Goal: Task Accomplishment & Management: Manage account settings

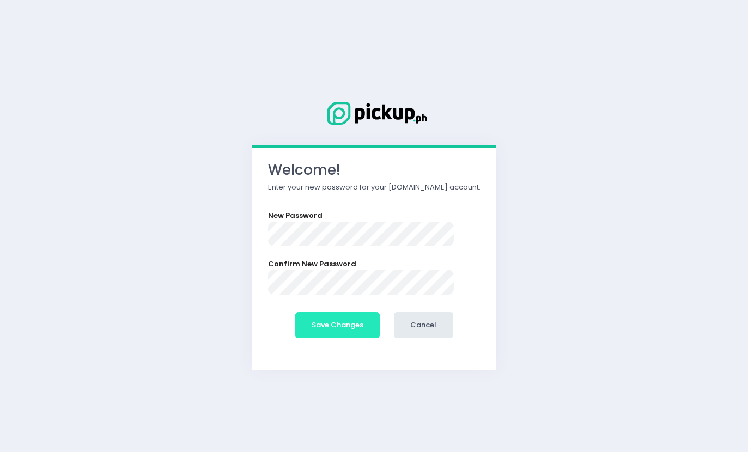
click at [353, 320] on button "Save Changes" at bounding box center [337, 325] width 85 height 26
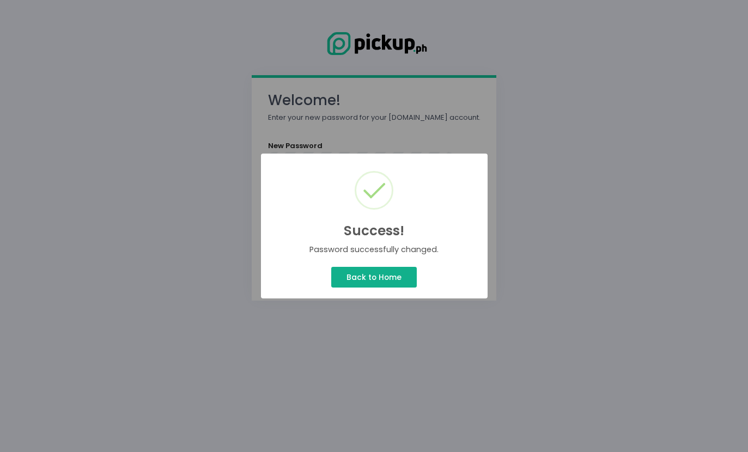
click at [363, 281] on button "Back to Home" at bounding box center [373, 277] width 85 height 21
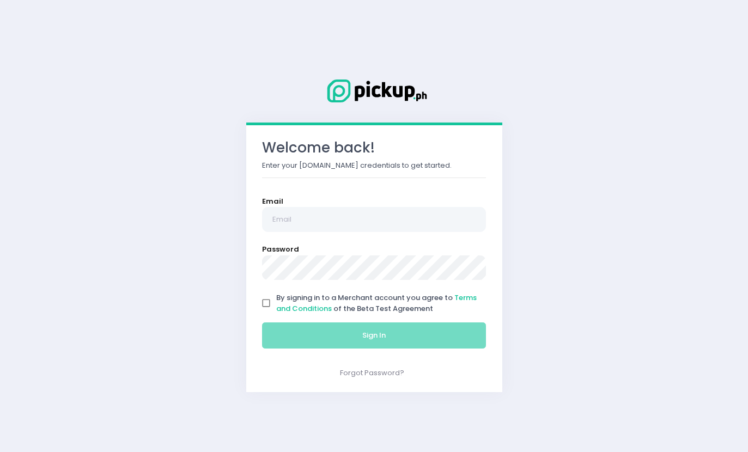
click at [414, 230] on input "email" at bounding box center [374, 219] width 225 height 25
click at [448, 213] on input "email" at bounding box center [374, 219] width 225 height 25
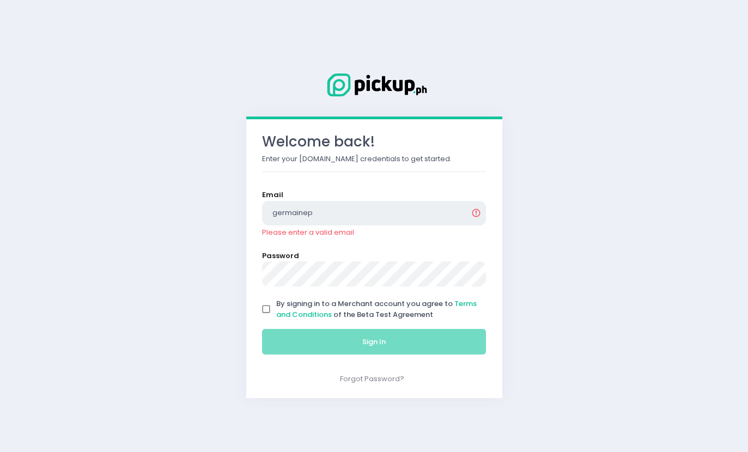
type input "germaine"
type input "chickchickenphpasig@gmail.com"
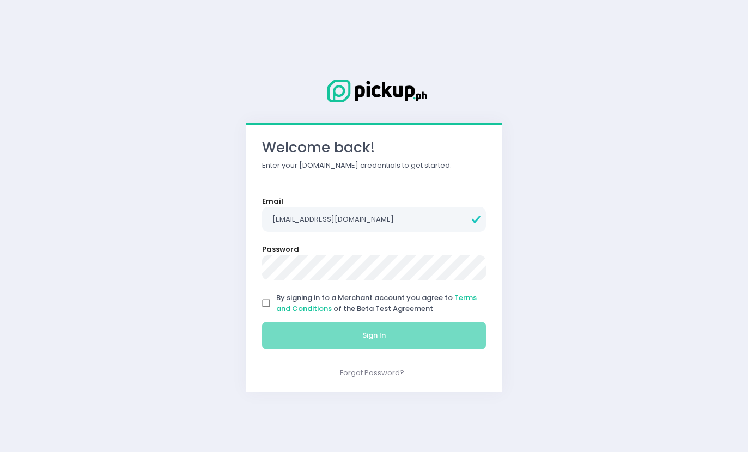
click at [269, 300] on input "By signing in to a Merchant account you agree to Terms and Conditions of the Be…" at bounding box center [266, 303] width 21 height 21
checkbox input "true"
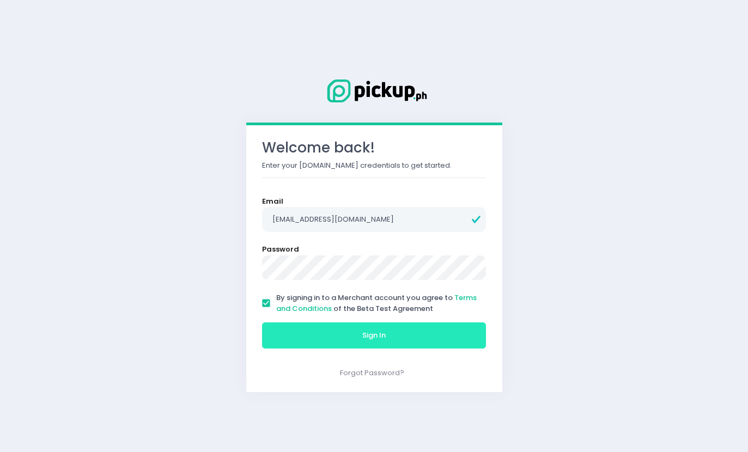
click at [327, 337] on button "Sign In" at bounding box center [374, 336] width 225 height 26
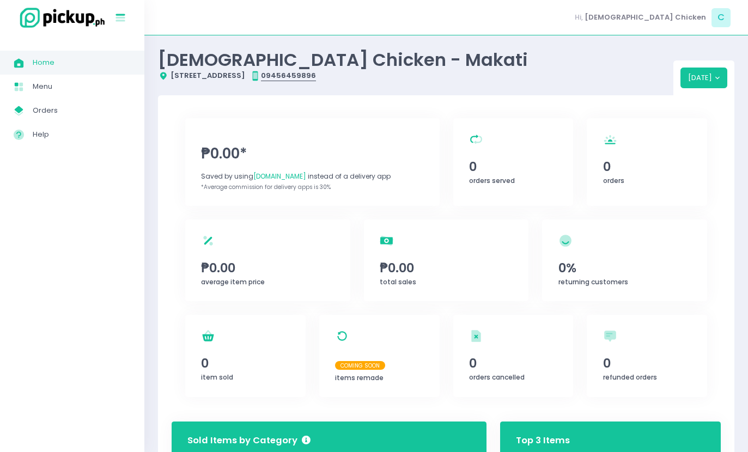
click at [121, 9] on button "Stockholm-icons / Text / Menu Created with Sketch." at bounding box center [122, 17] width 18 height 23
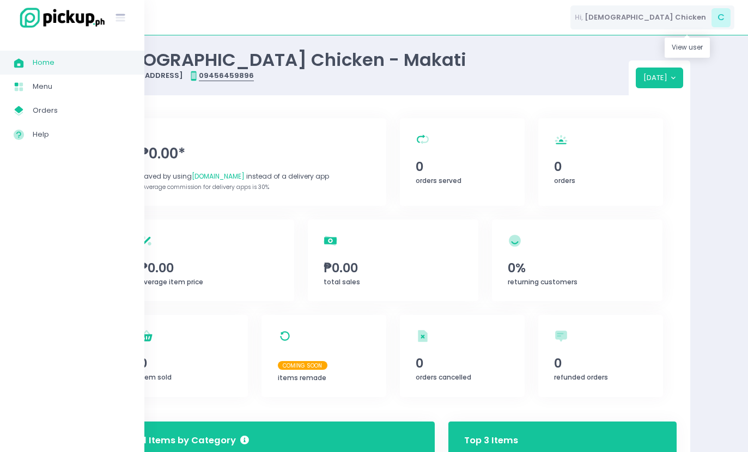
click at [724, 17] on span "C" at bounding box center [721, 17] width 19 height 19
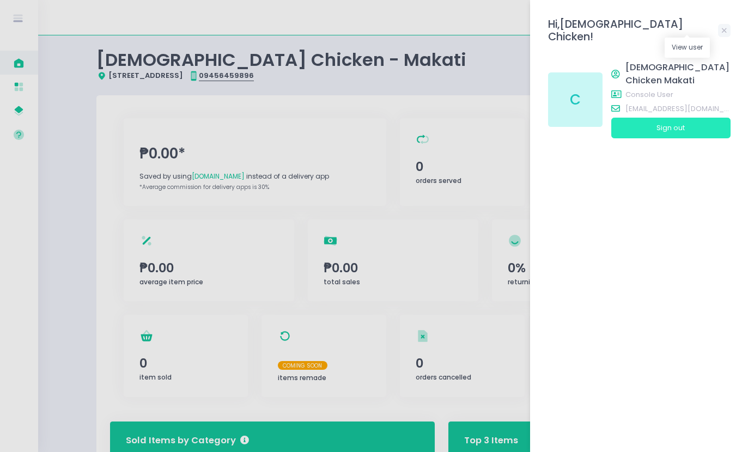
click at [708, 118] on button "Sign out" at bounding box center [670, 128] width 119 height 21
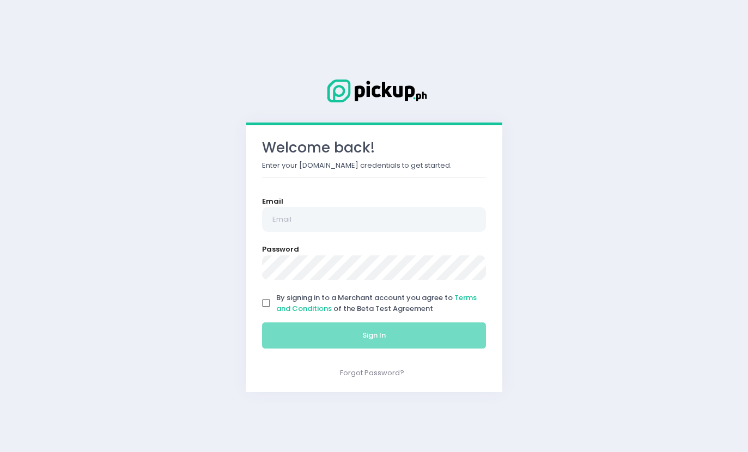
click at [423, 203] on div "Email" at bounding box center [374, 214] width 225 height 36
click at [406, 222] on input "email" at bounding box center [374, 219] width 225 height 25
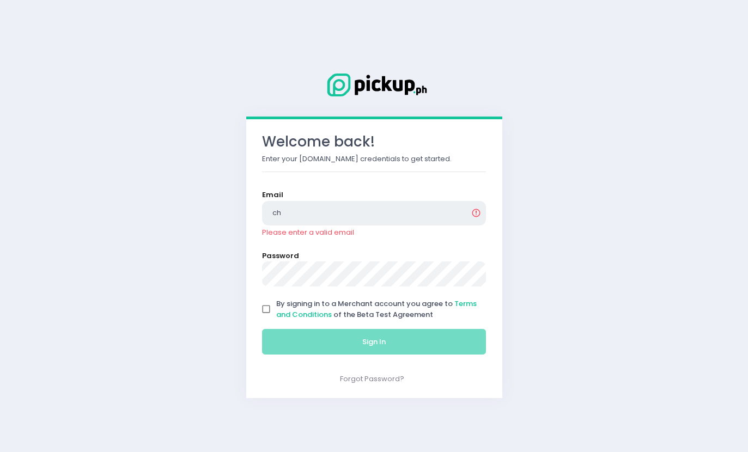
type input "c"
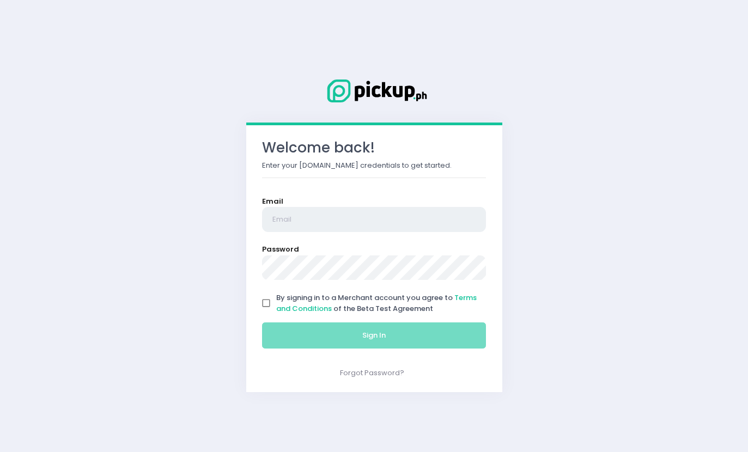
click at [306, 229] on input "email" at bounding box center [374, 219] width 225 height 25
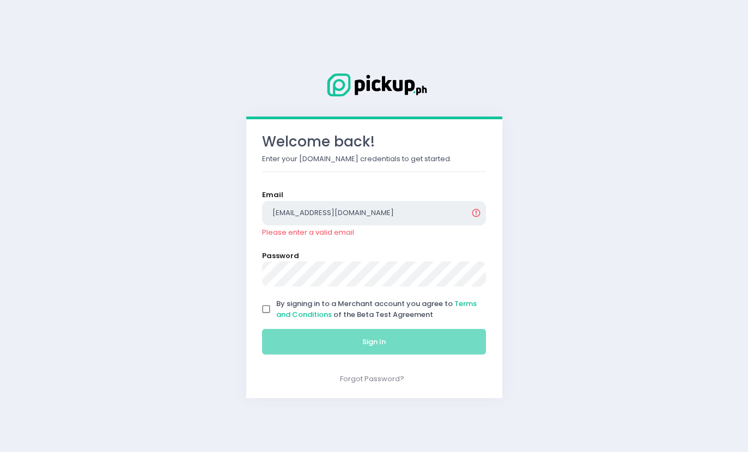
type input "chickchickenph@gmail.com"
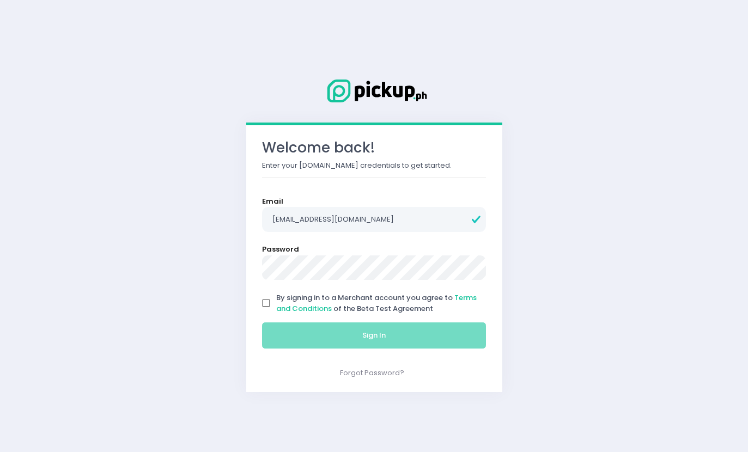
click at [268, 302] on input "By signing in to a Merchant account you agree to Terms and Conditions of the Be…" at bounding box center [266, 303] width 21 height 21
checkbox input "true"
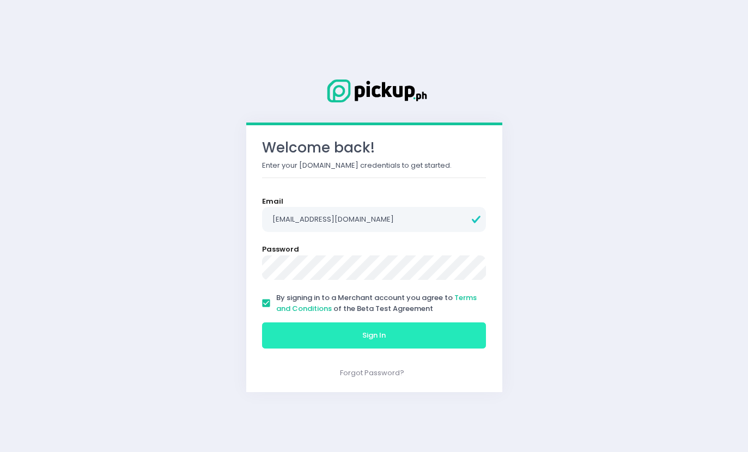
click at [307, 339] on button "Sign In" at bounding box center [374, 336] width 225 height 26
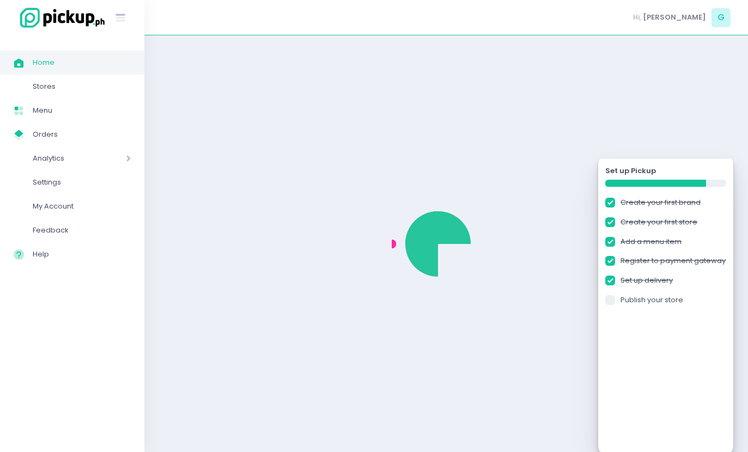
checkbox input "true"
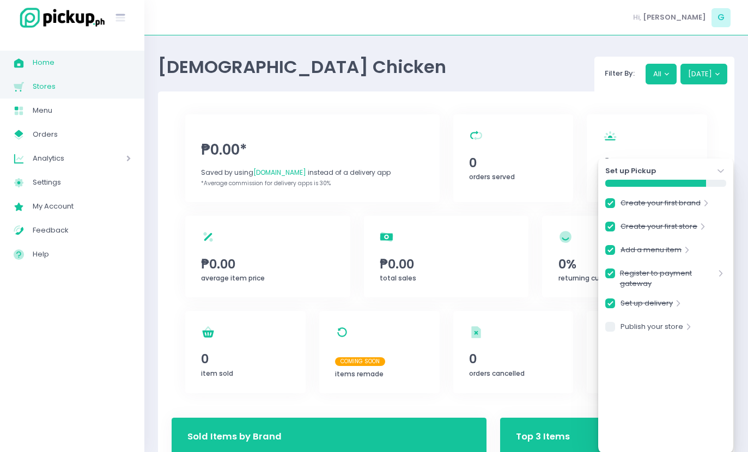
click at [37, 84] on span "Stores" at bounding box center [82, 87] width 98 height 14
checkbox input "true"
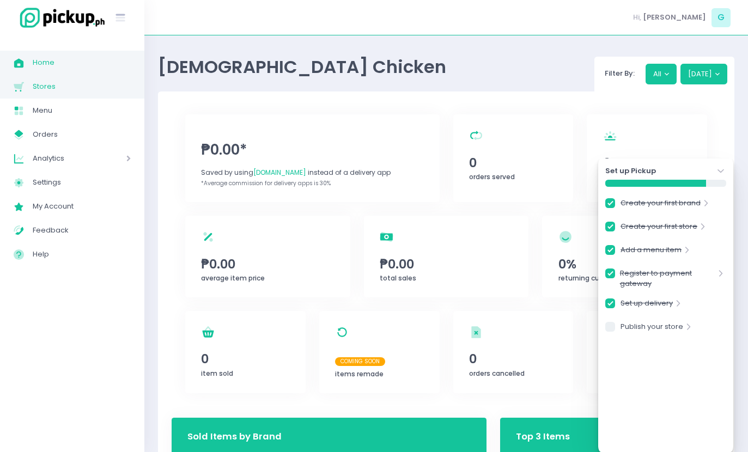
checkbox input "true"
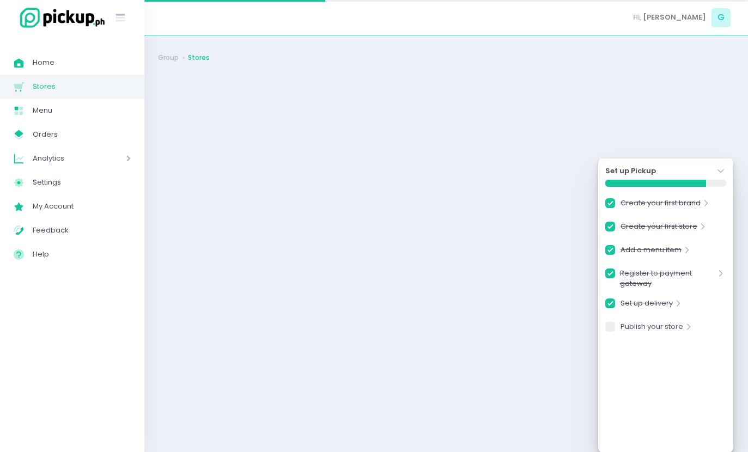
checkbox input "true"
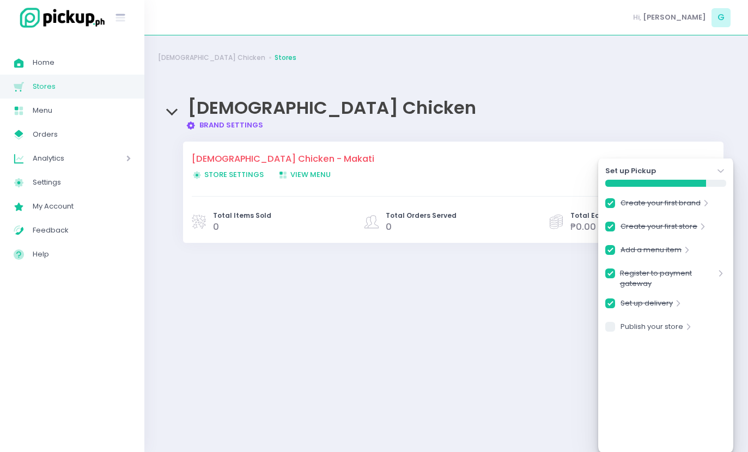
click at [713, 166] on div "Set up Pickup Stockholm-icons / Navigation / Angle-down Created with Sketch." at bounding box center [665, 171] width 120 height 11
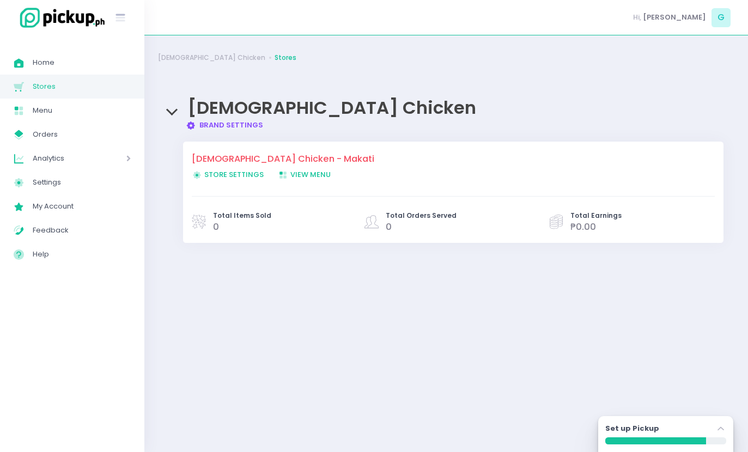
click at [216, 174] on span "Store Settings Created with Sketch. Store Settings" at bounding box center [228, 174] width 72 height 10
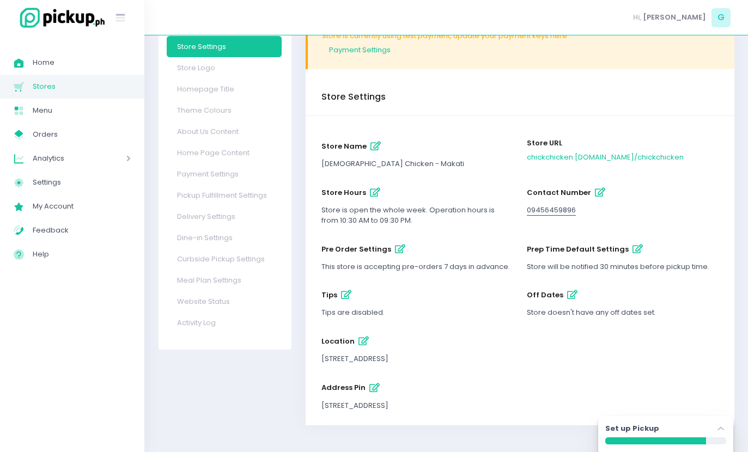
scroll to position [69, 0]
click at [370, 198] on button "store hours" at bounding box center [375, 192] width 18 height 18
select select "10:30"
select select "21:30"
select select "10:30"
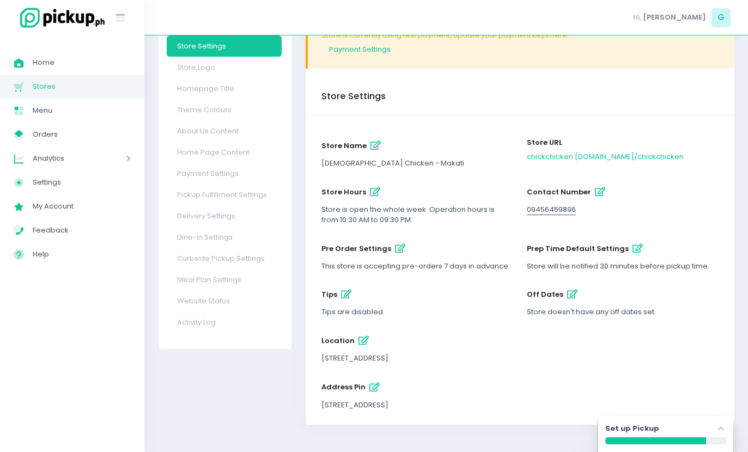
select select "21:30"
select select "10:30"
select select "21:30"
select select "10:30"
select select "21:30"
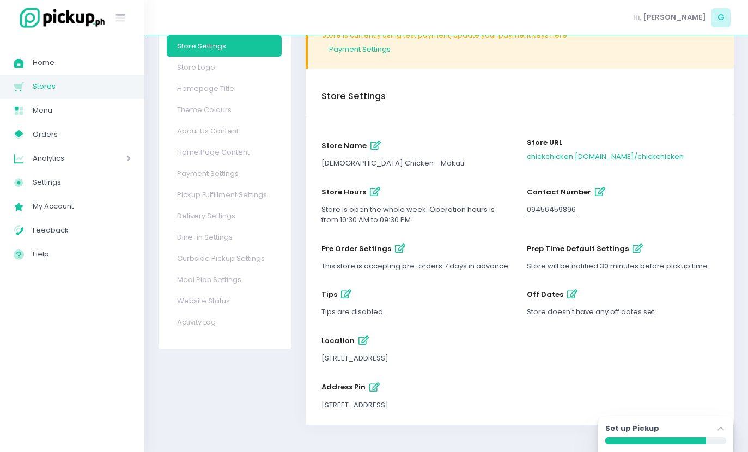
select select "10:30"
select select "21:30"
select select "10:30"
select select "21:30"
select select "10:30"
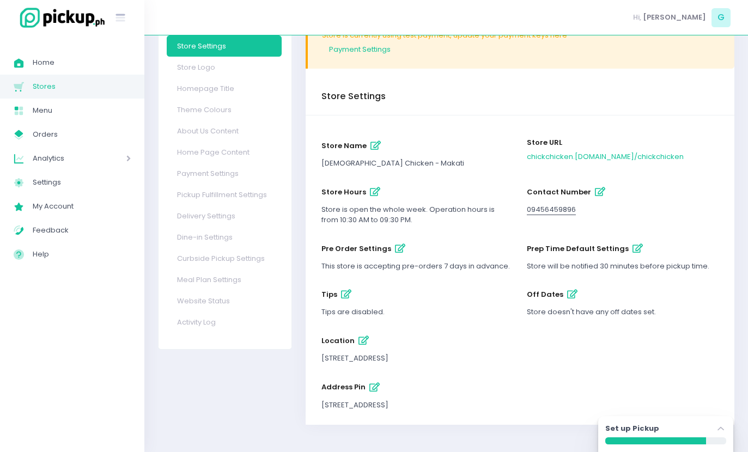
select select "21:30"
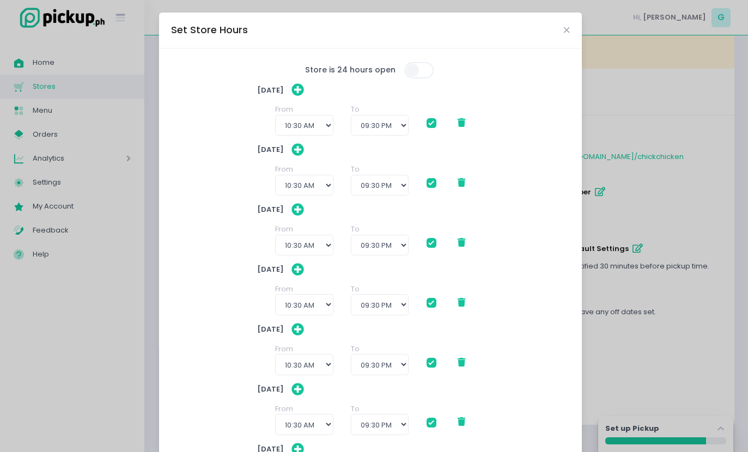
scroll to position [0, 0]
click at [567, 31] on icon "Close" at bounding box center [566, 30] width 5 height 8
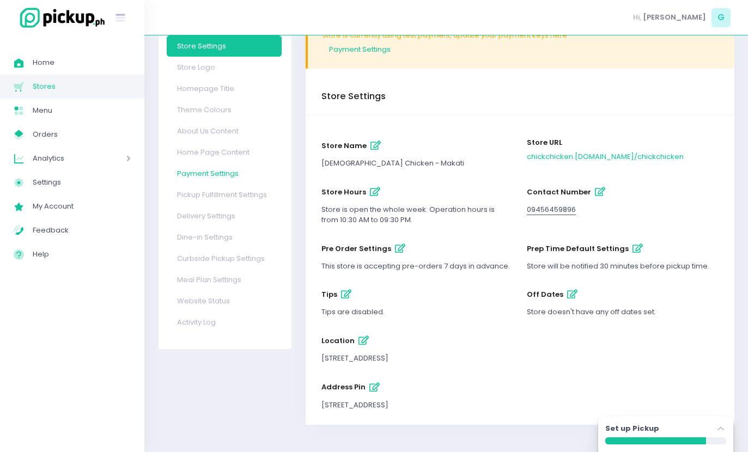
click at [203, 175] on link "Payment Settings" at bounding box center [224, 173] width 115 height 21
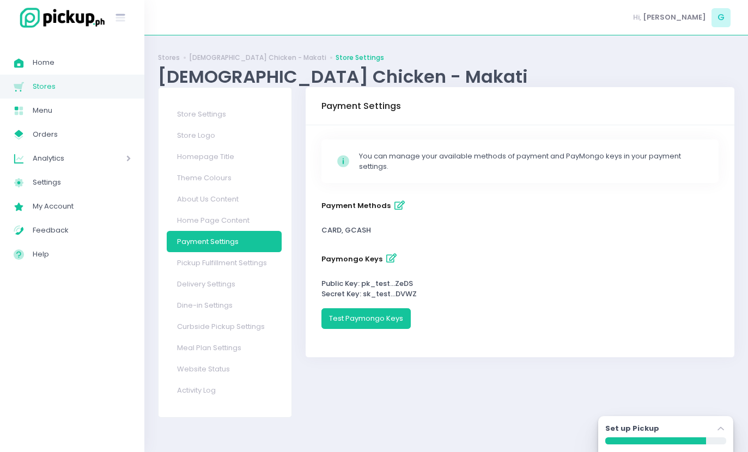
click at [391, 198] on button "payment methods" at bounding box center [400, 206] width 18 height 18
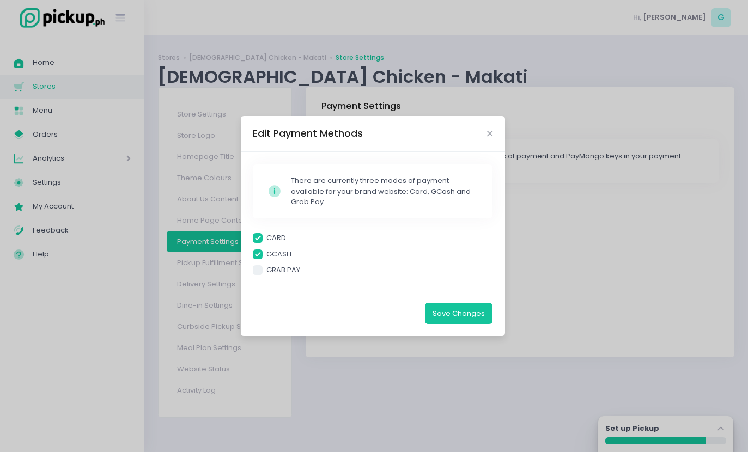
click at [261, 275] on span at bounding box center [258, 270] width 10 height 10
click at [266, 272] on input "GRAB PAY" at bounding box center [269, 268] width 7 height 7
checkbox input "true"
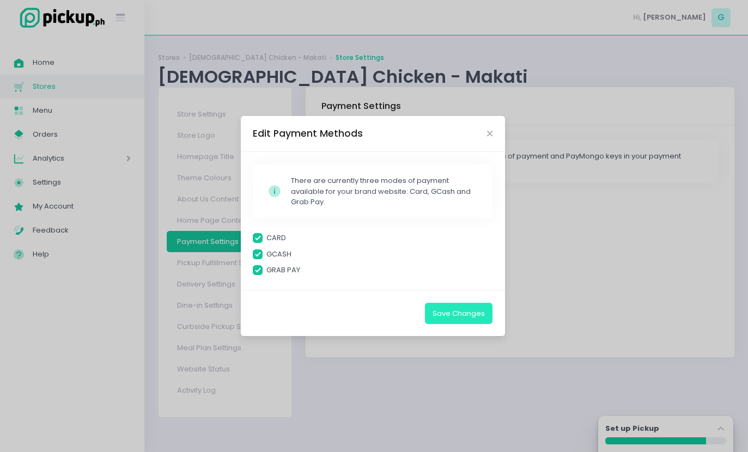
click at [453, 324] on button "Save Changes" at bounding box center [459, 313] width 68 height 21
checkbox input "true"
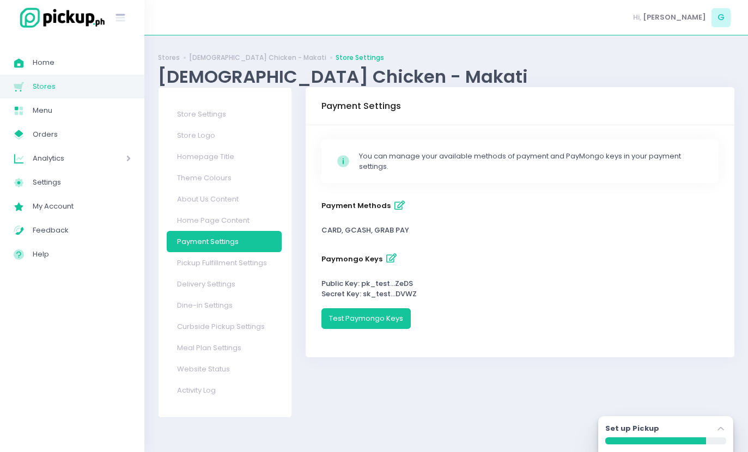
click at [373, 265] on label "paymongo keys" at bounding box center [361, 259] width 79 height 18
click at [383, 265] on button "paymongo keys" at bounding box center [392, 259] width 18 height 18
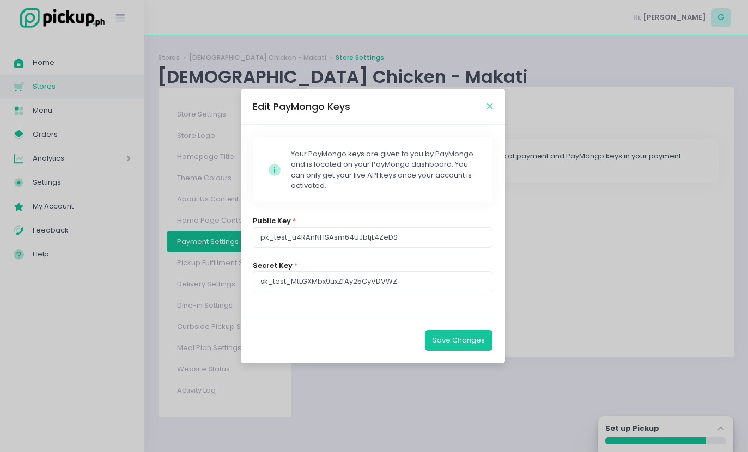
click at [490, 111] on icon "Close" at bounding box center [489, 106] width 5 height 8
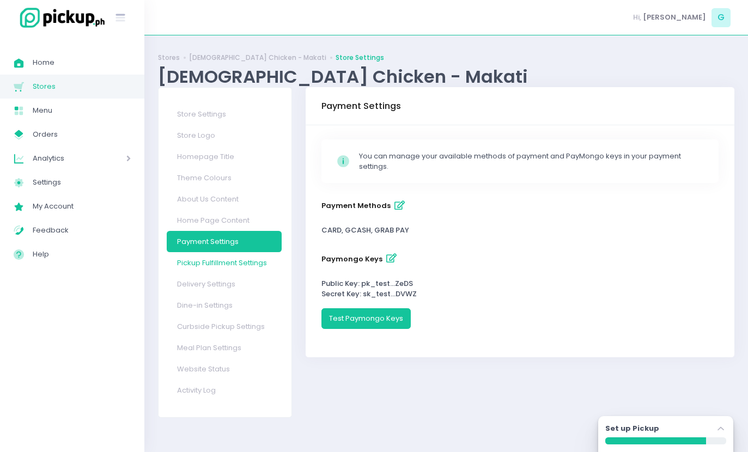
click at [209, 262] on link "Pickup Fulfillment Settings" at bounding box center [224, 262] width 115 height 21
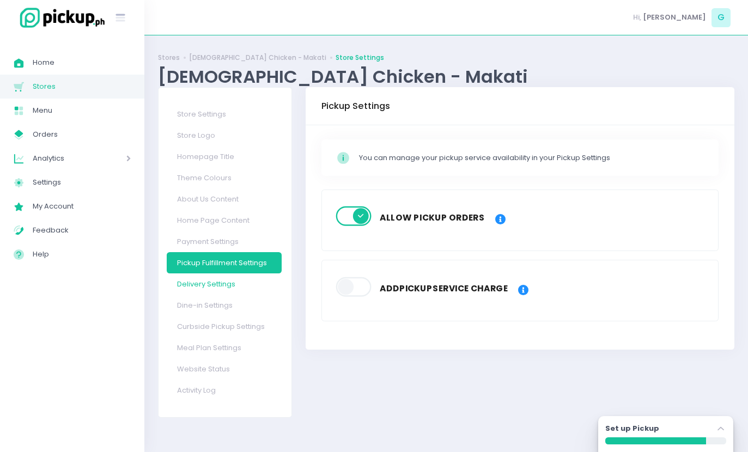
click at [204, 286] on link "Delivery Settings" at bounding box center [224, 284] width 115 height 21
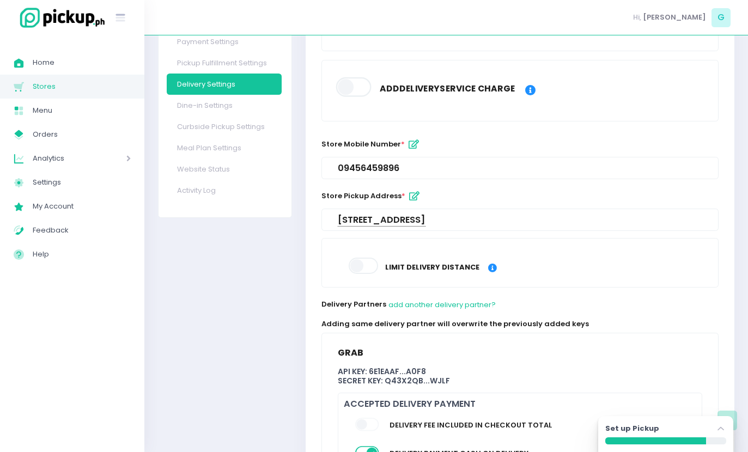
scroll to position [202, 0]
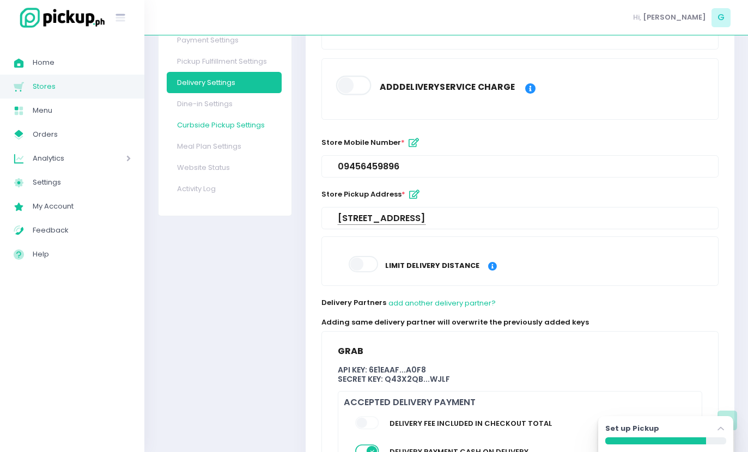
click at [254, 118] on link "Curbside Pickup Settings" at bounding box center [224, 124] width 115 height 21
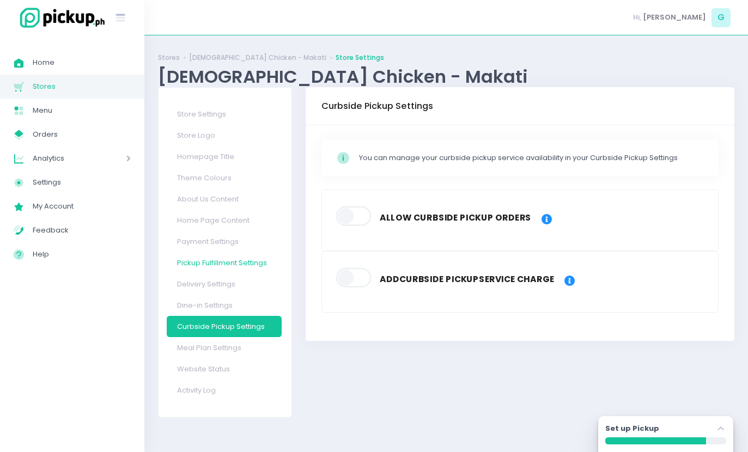
click at [203, 263] on link "Pickup Fulfillment Settings" at bounding box center [224, 262] width 115 height 21
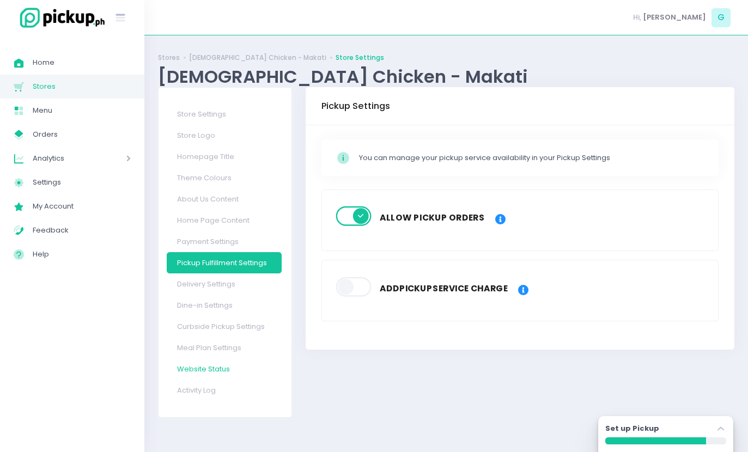
click at [197, 365] on link "Website Status" at bounding box center [224, 369] width 115 height 21
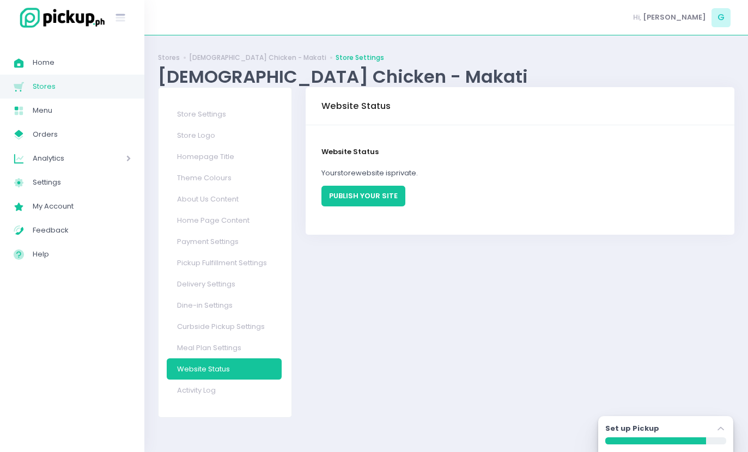
click at [348, 195] on button "PUBLISH YOUR SITE" at bounding box center [364, 196] width 84 height 21
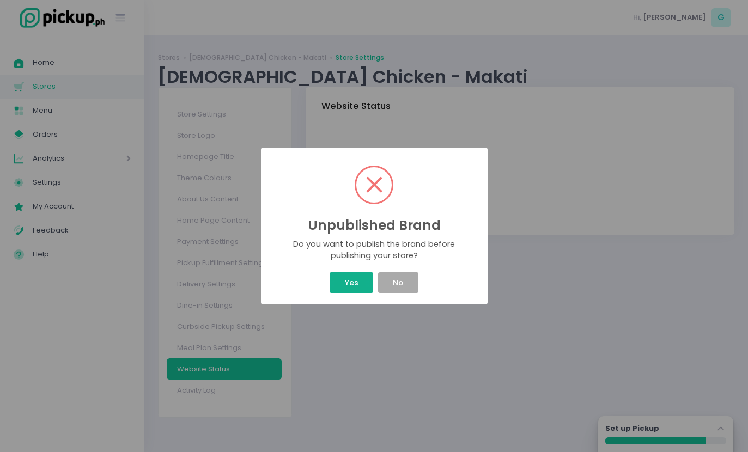
click at [347, 281] on button "Yes" at bounding box center [352, 282] width 44 height 21
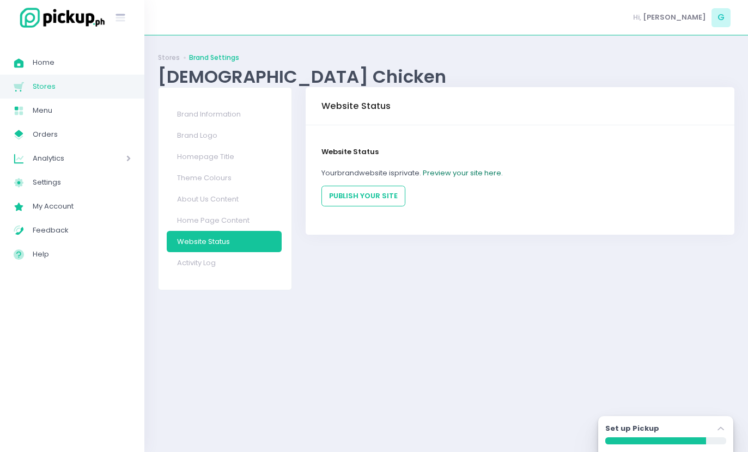
click at [452, 169] on link "Preview your site here." at bounding box center [463, 173] width 80 height 10
click at [368, 193] on button "PUBLISH YOUR SITE" at bounding box center [364, 196] width 84 height 21
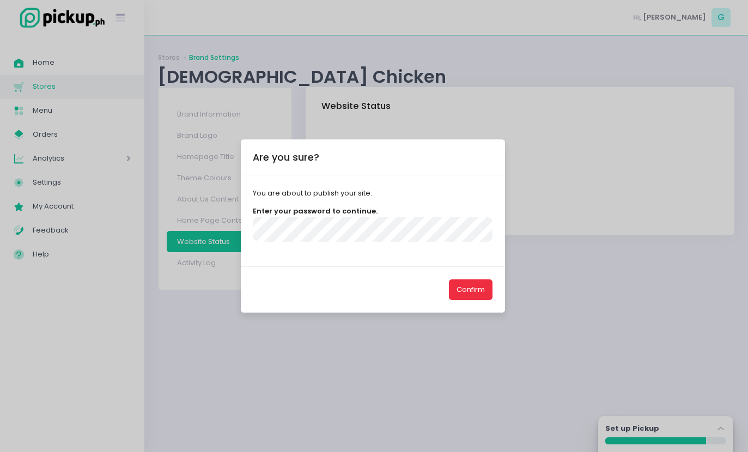
click at [472, 300] on button "Confirm" at bounding box center [471, 290] width 44 height 21
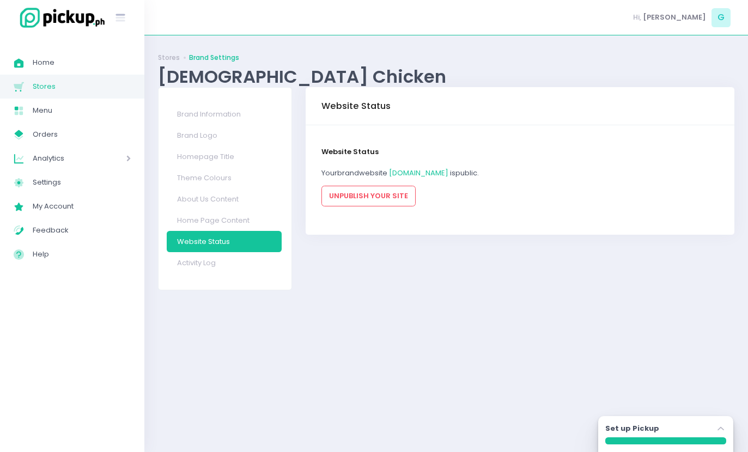
click at [382, 277] on div "Brand Information brand name Chick Chicken brand url chickchicken.pickup.ph bra…" at bounding box center [520, 188] width 442 height 203
click at [448, 172] on link "chickchicken.pickup.ph" at bounding box center [418, 173] width 59 height 10
click at [54, 106] on span "Menu" at bounding box center [82, 111] width 98 height 14
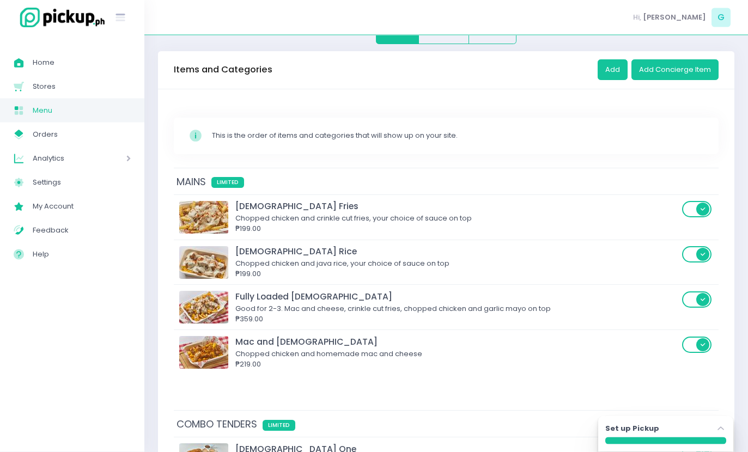
scroll to position [79, 0]
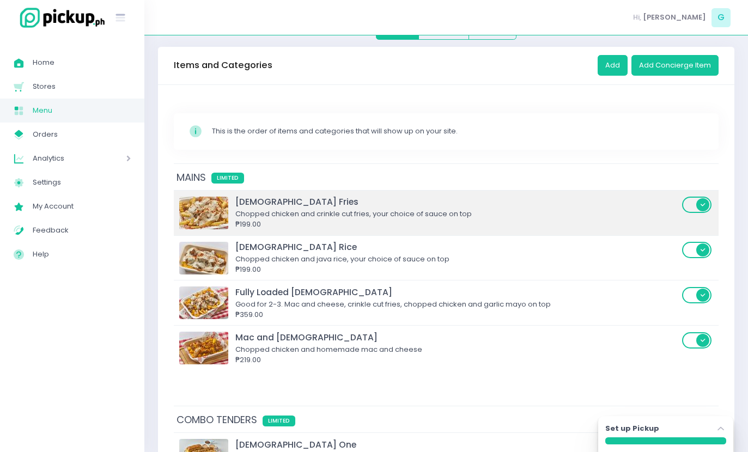
click at [251, 199] on div "Chick Fries" at bounding box center [457, 202] width 444 height 13
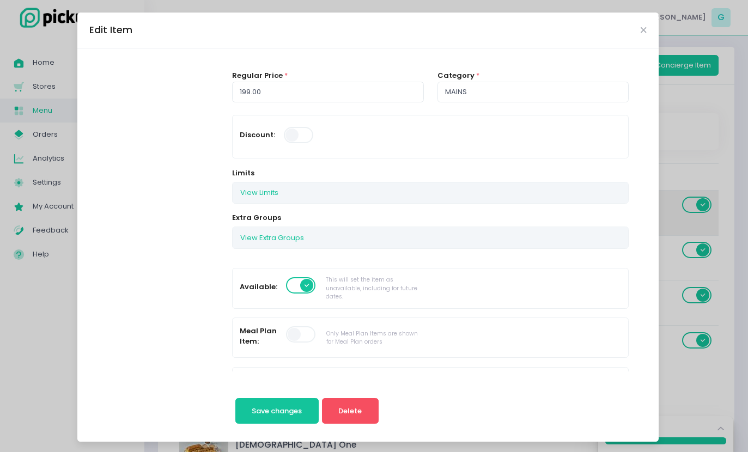
scroll to position [98, 0]
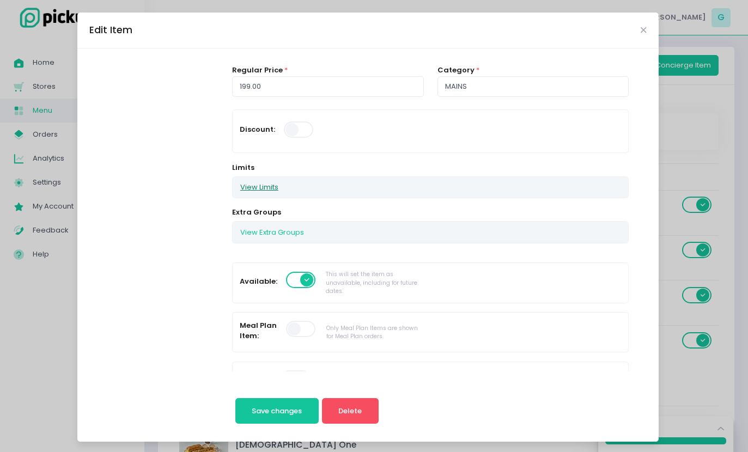
click at [251, 183] on button "View Limits" at bounding box center [259, 187] width 53 height 21
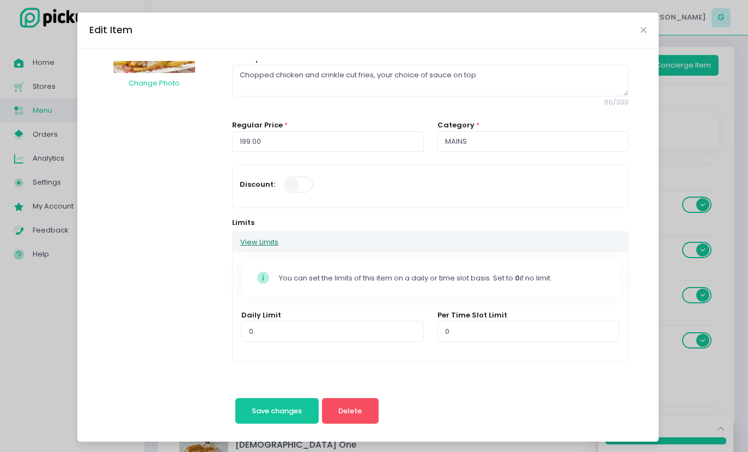
scroll to position [52, 0]
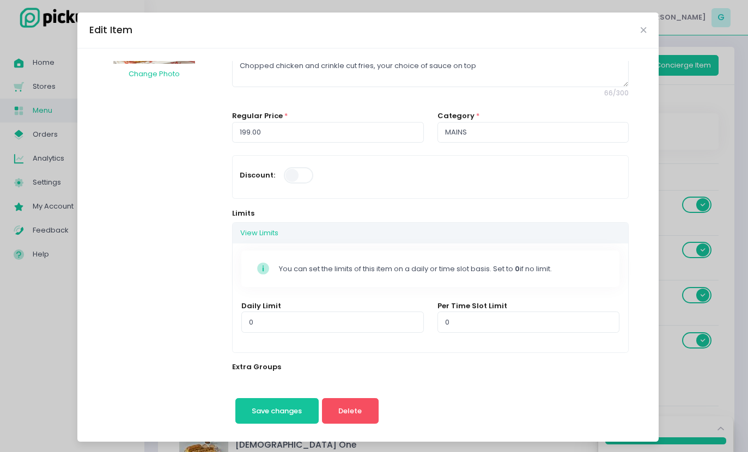
click at [709, 211] on div "Edit Item Change Photo Chick Fries Description Chopped chicken and crinkle cut …" at bounding box center [374, 226] width 748 height 452
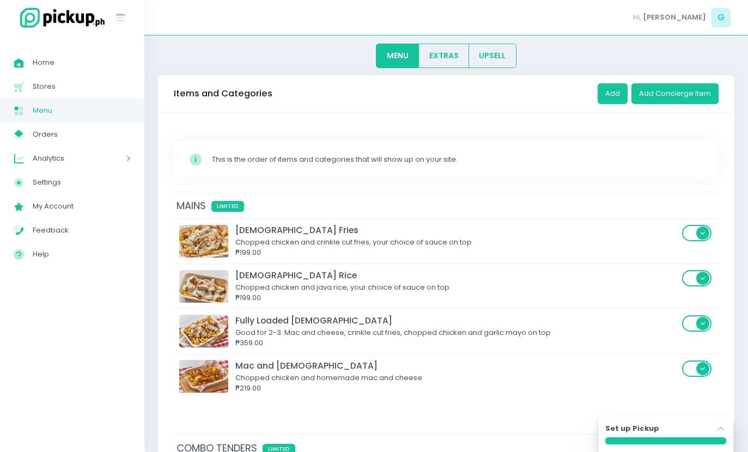
scroll to position [0, 0]
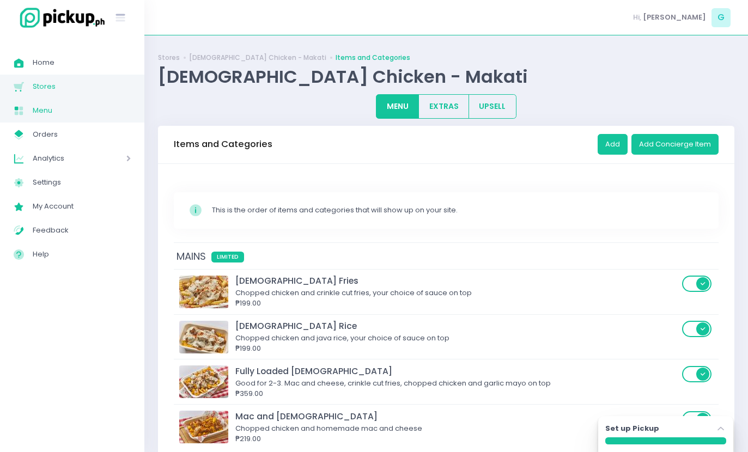
click at [46, 86] on span "Stores" at bounding box center [82, 87] width 98 height 14
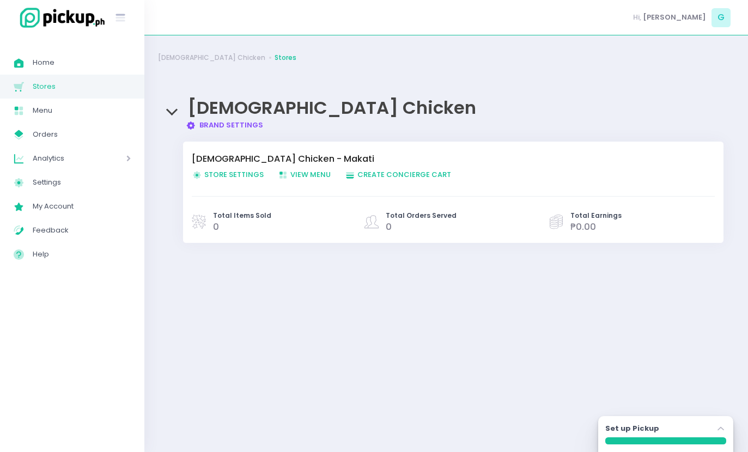
click at [220, 173] on span "Store Settings Created with Sketch. Store Settings" at bounding box center [228, 174] width 72 height 10
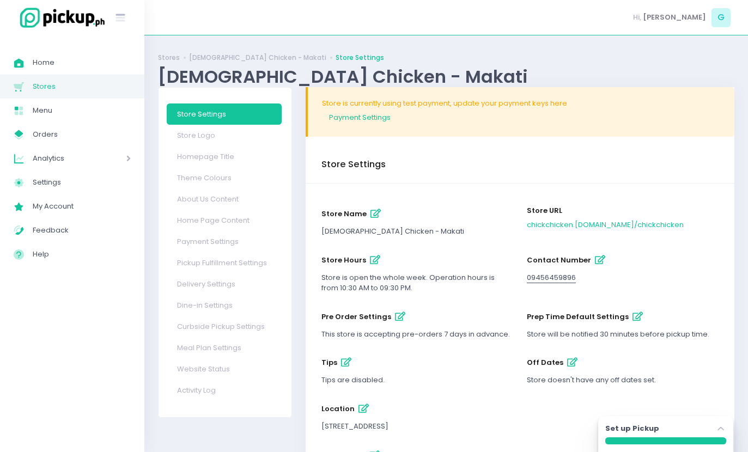
click at [572, 371] on button "off dates" at bounding box center [572, 363] width 18 height 18
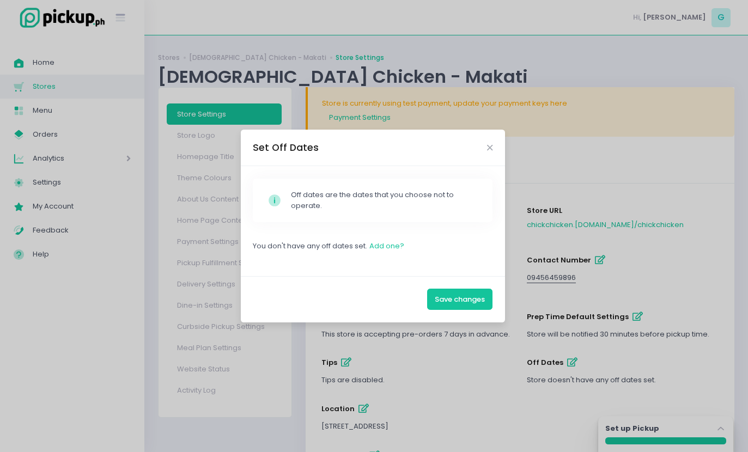
click at [386, 257] on button "Add one?" at bounding box center [387, 246] width 36 height 21
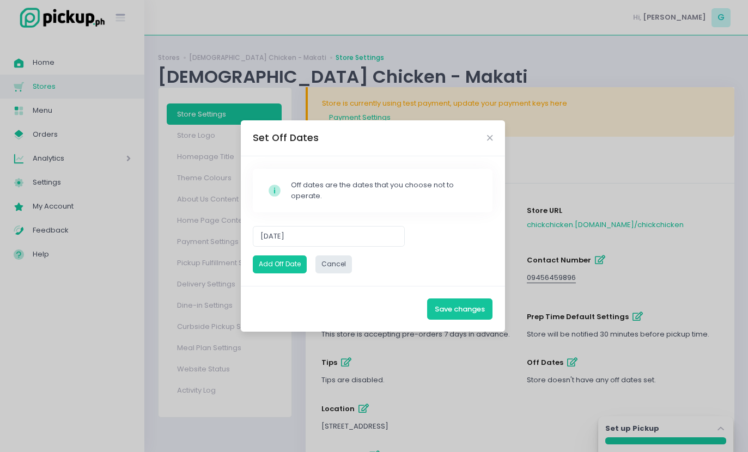
click at [486, 154] on div "Set Off Dates" at bounding box center [373, 138] width 264 height 36
click at [489, 142] on icon "Close" at bounding box center [489, 138] width 5 height 8
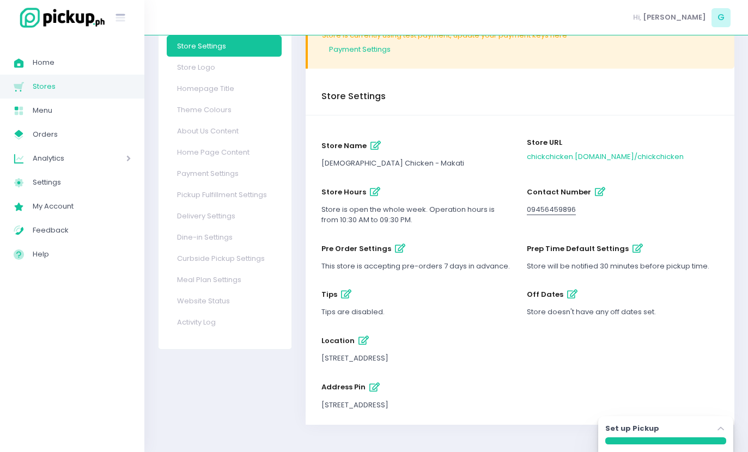
scroll to position [21, 0]
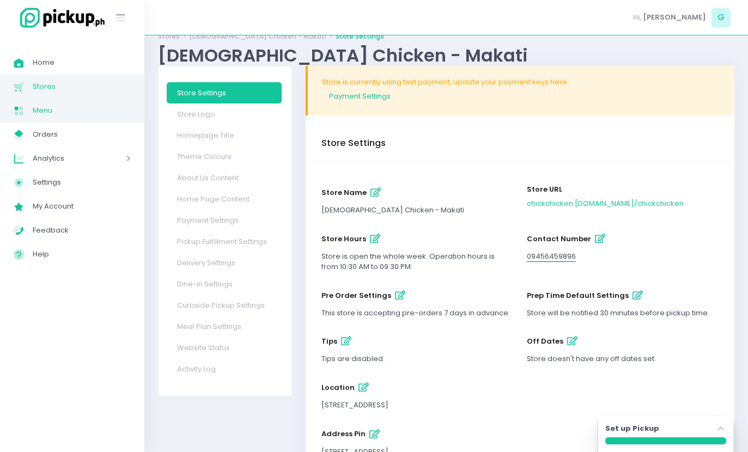
click at [38, 115] on span "Menu" at bounding box center [82, 111] width 98 height 14
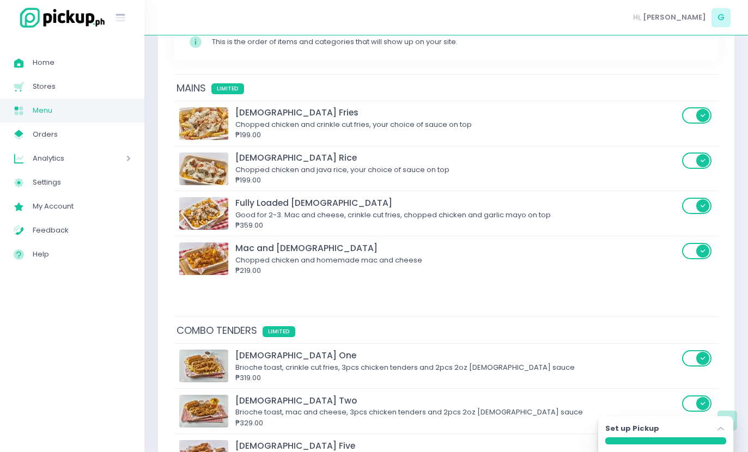
scroll to position [161, 0]
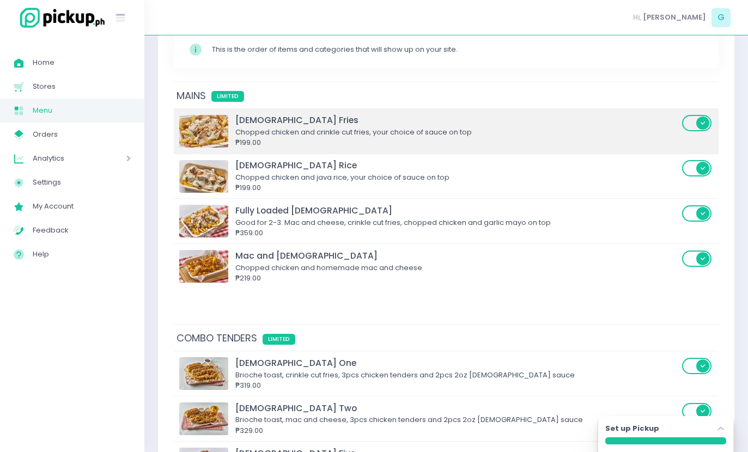
click at [688, 115] on span at bounding box center [697, 123] width 31 height 16
click at [138, 114] on input "checkbox" at bounding box center [138, 114] width 0 height 0
click at [690, 115] on span at bounding box center [697, 123] width 31 height 16
click at [138, 114] on input "checkbox" at bounding box center [138, 114] width 0 height 0
click at [700, 115] on span at bounding box center [697, 123] width 31 height 16
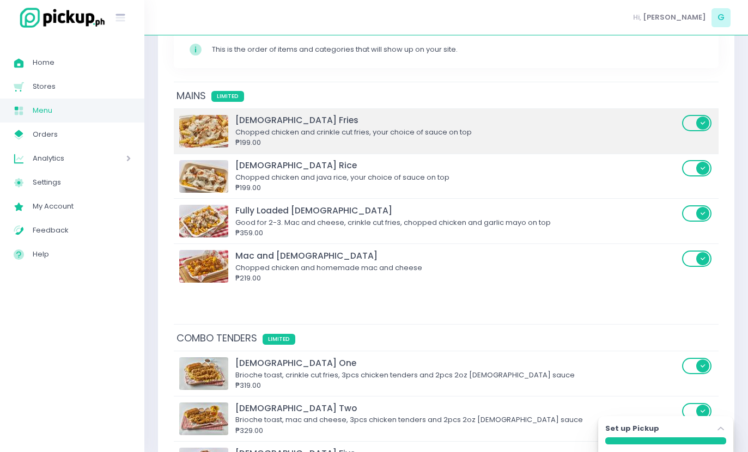
click at [138, 114] on input "checkbox" at bounding box center [138, 114] width 0 height 0
click at [695, 115] on span at bounding box center [697, 123] width 31 height 16
click at [138, 114] on input "checkbox" at bounding box center [138, 114] width 0 height 0
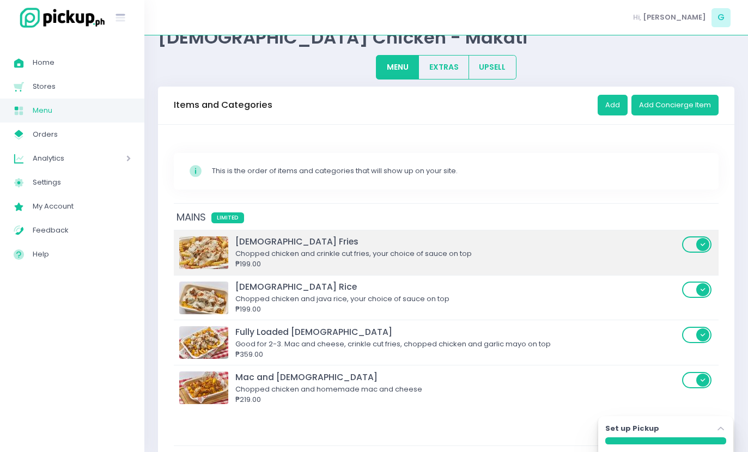
scroll to position [0, 0]
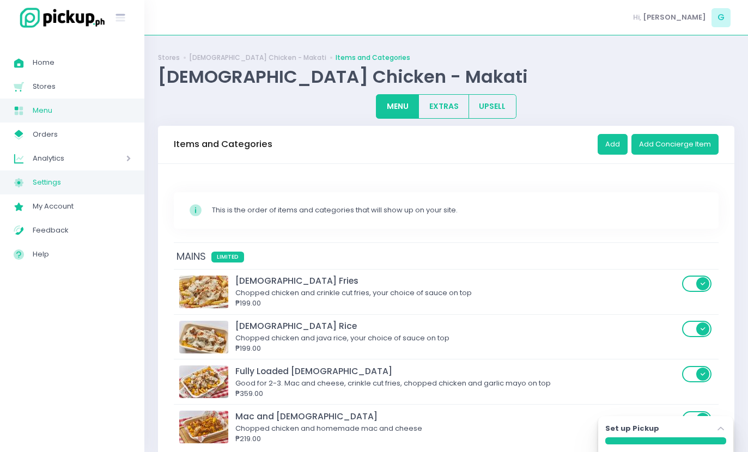
click at [40, 183] on span "Settings" at bounding box center [82, 182] width 98 height 14
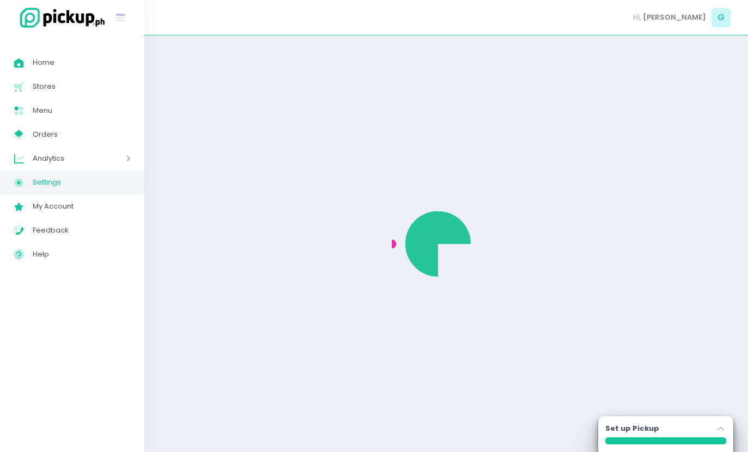
select select "active"
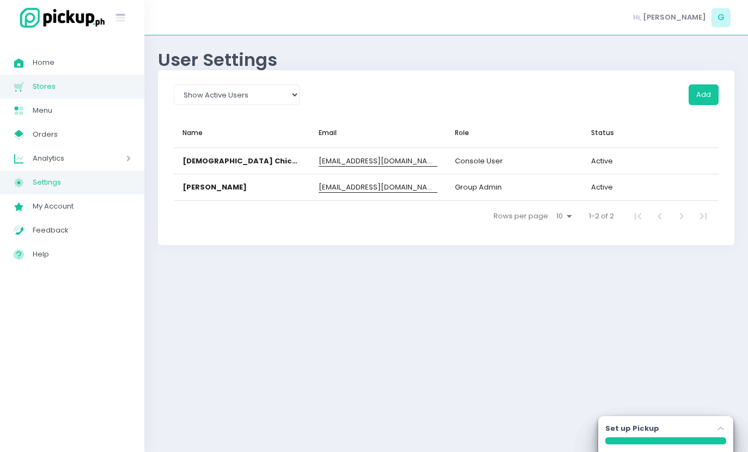
click at [19, 80] on span "Stores Created with Sketch." at bounding box center [23, 87] width 19 height 14
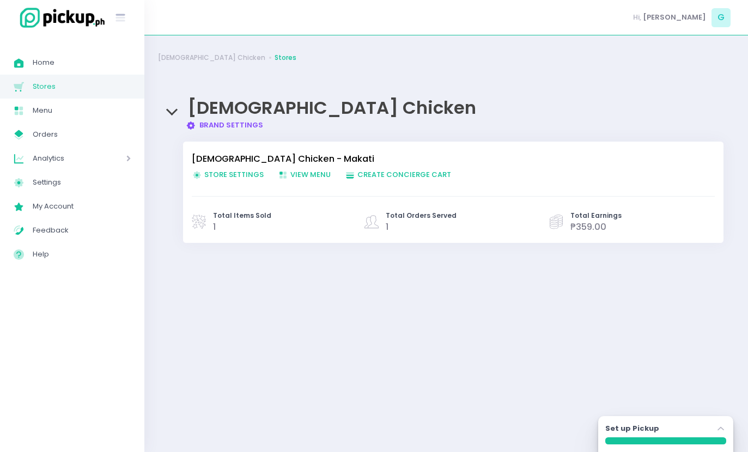
click at [208, 164] on link "Chick Chicken - Makati" at bounding box center [448, 159] width 512 height 13
click at [218, 124] on link "Brand Settings Created with Sketch. Brand Settings" at bounding box center [225, 125] width 78 height 10
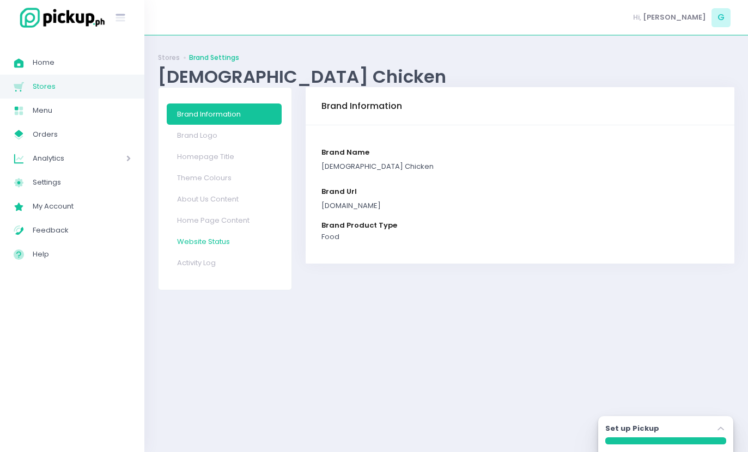
click at [198, 240] on link "Website Status" at bounding box center [224, 241] width 115 height 21
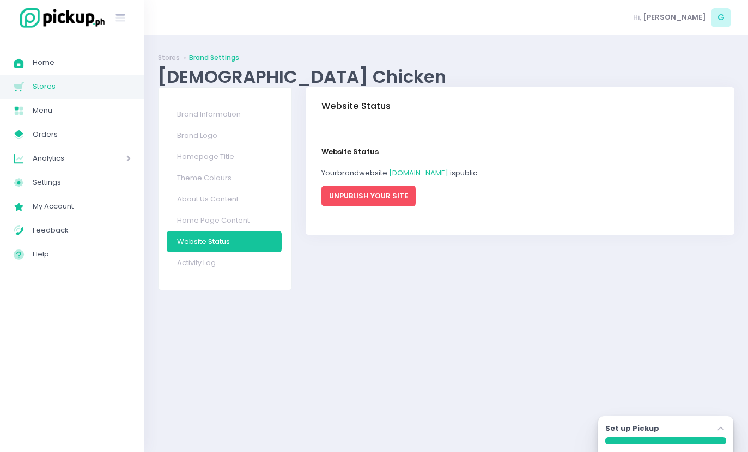
click at [341, 193] on button "UNPUBLISH YOUR SITE" at bounding box center [369, 196] width 94 height 21
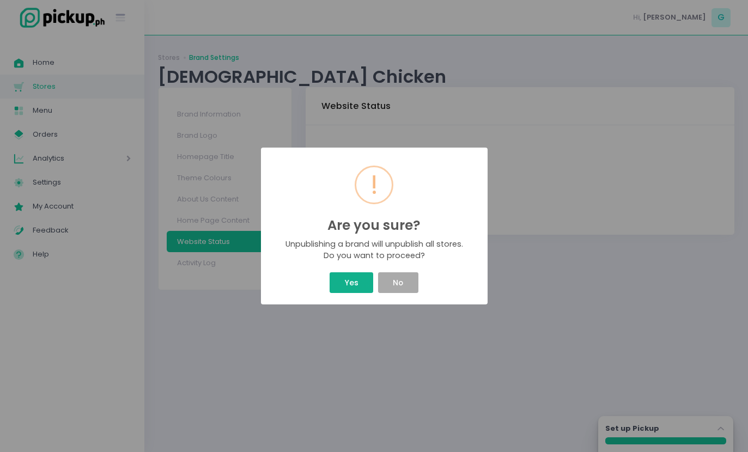
click at [345, 290] on button "Yes" at bounding box center [352, 282] width 44 height 21
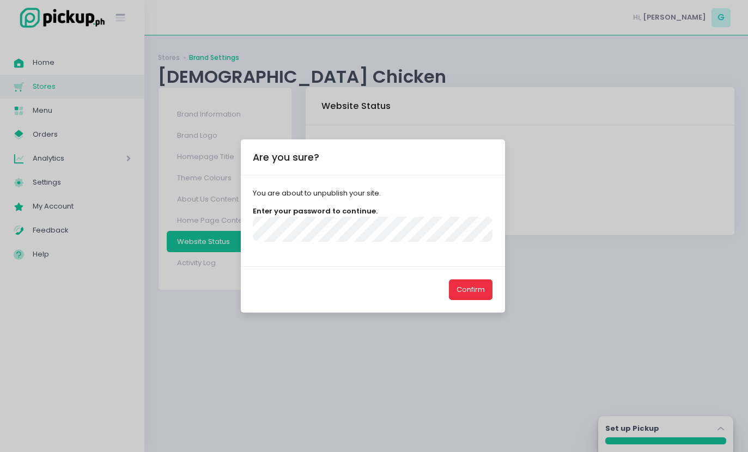
click at [478, 300] on button "Confirm" at bounding box center [471, 290] width 44 height 21
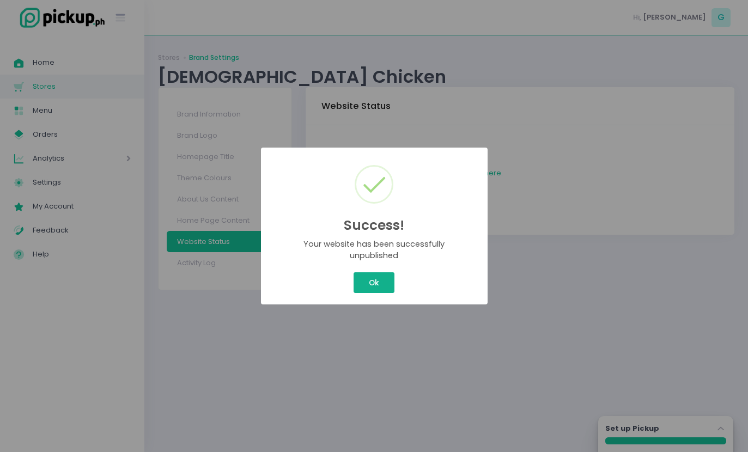
click at [385, 287] on button "Ok" at bounding box center [374, 282] width 40 height 21
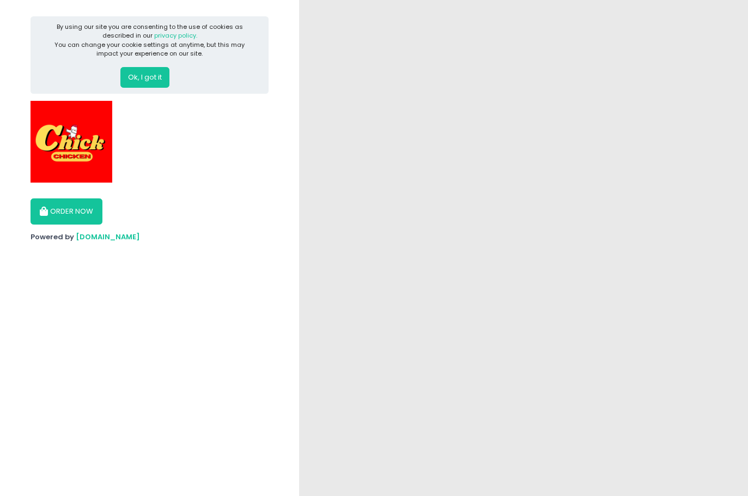
click at [143, 72] on button "Ok, I got it" at bounding box center [144, 77] width 49 height 21
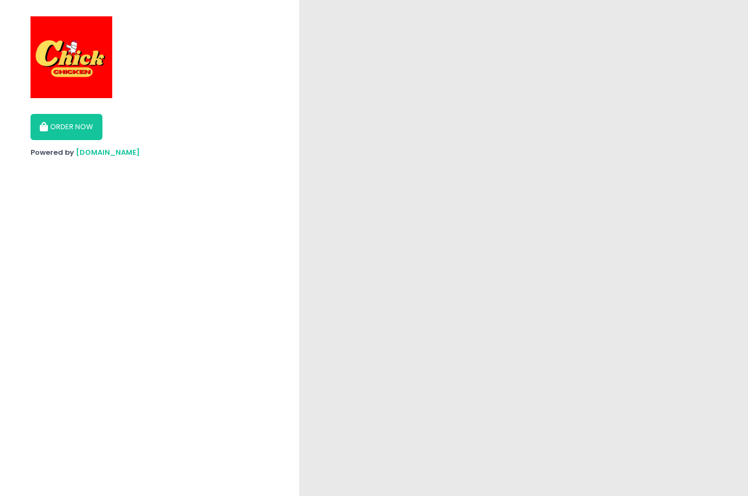
click at [83, 125] on button "ORDER NOW" at bounding box center [67, 127] width 72 height 26
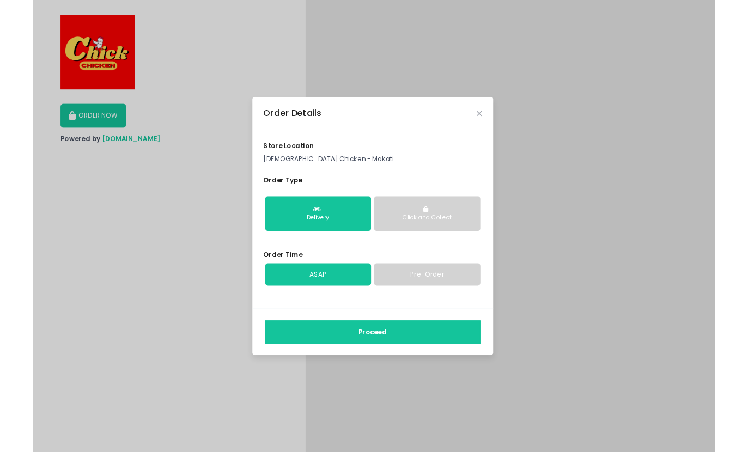
scroll to position [24, 0]
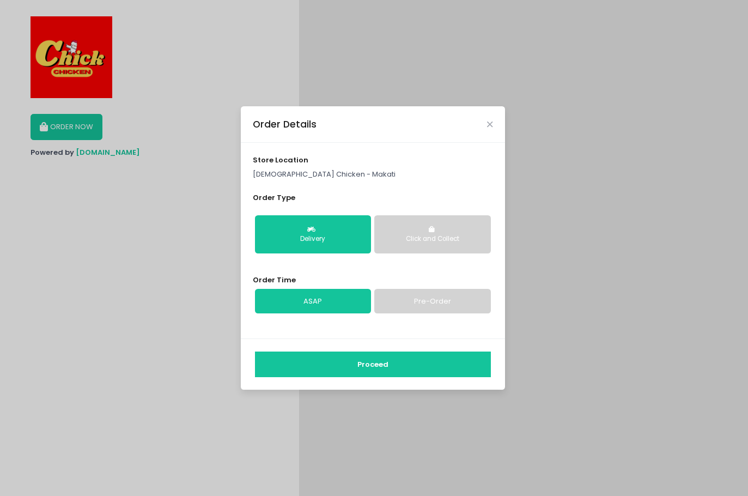
click at [440, 289] on link "Pre-Order" at bounding box center [432, 301] width 116 height 25
select select "[DATE]"
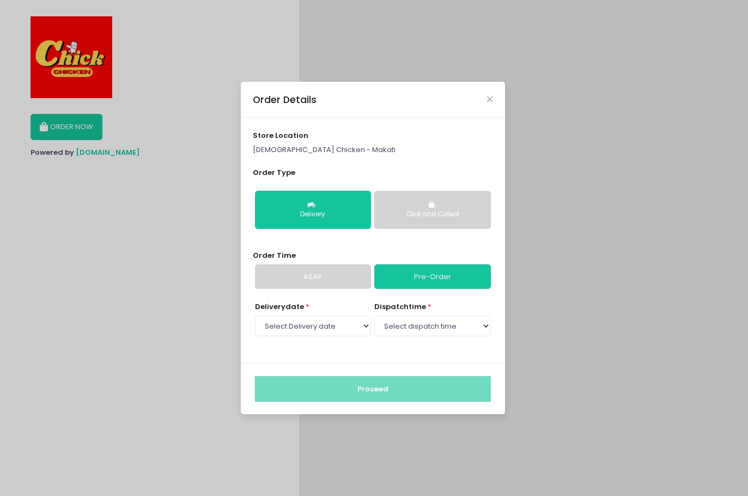
click at [442, 316] on select "Select dispatch time 03:00 PM - 03:30 PM 03:30 PM - 04:00 PM 04:00 PM - 04:30 P…" at bounding box center [432, 326] width 116 height 21
click at [346, 264] on link "ASAP" at bounding box center [313, 276] width 116 height 25
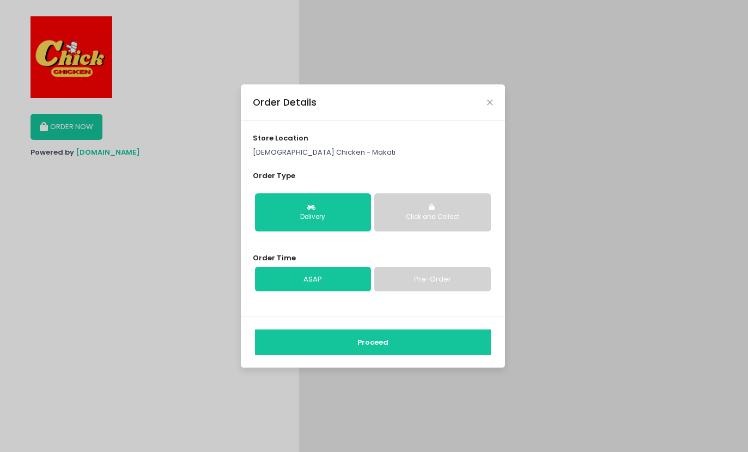
scroll to position [0, 0]
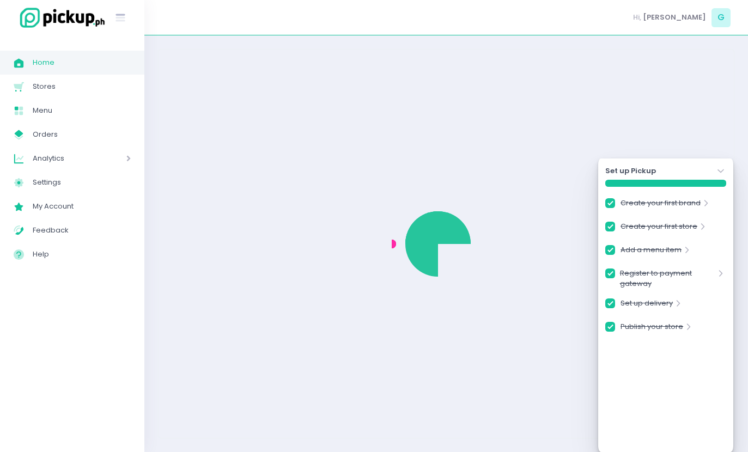
checkbox input "true"
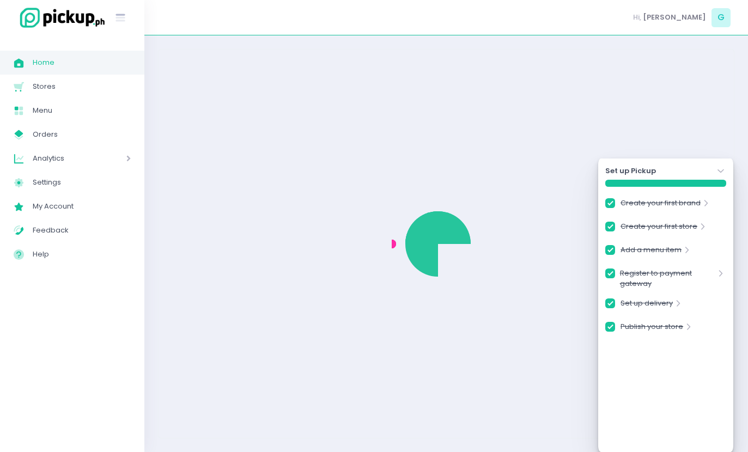
checkbox input "true"
